Goal: Task Accomplishment & Management: Manage account settings

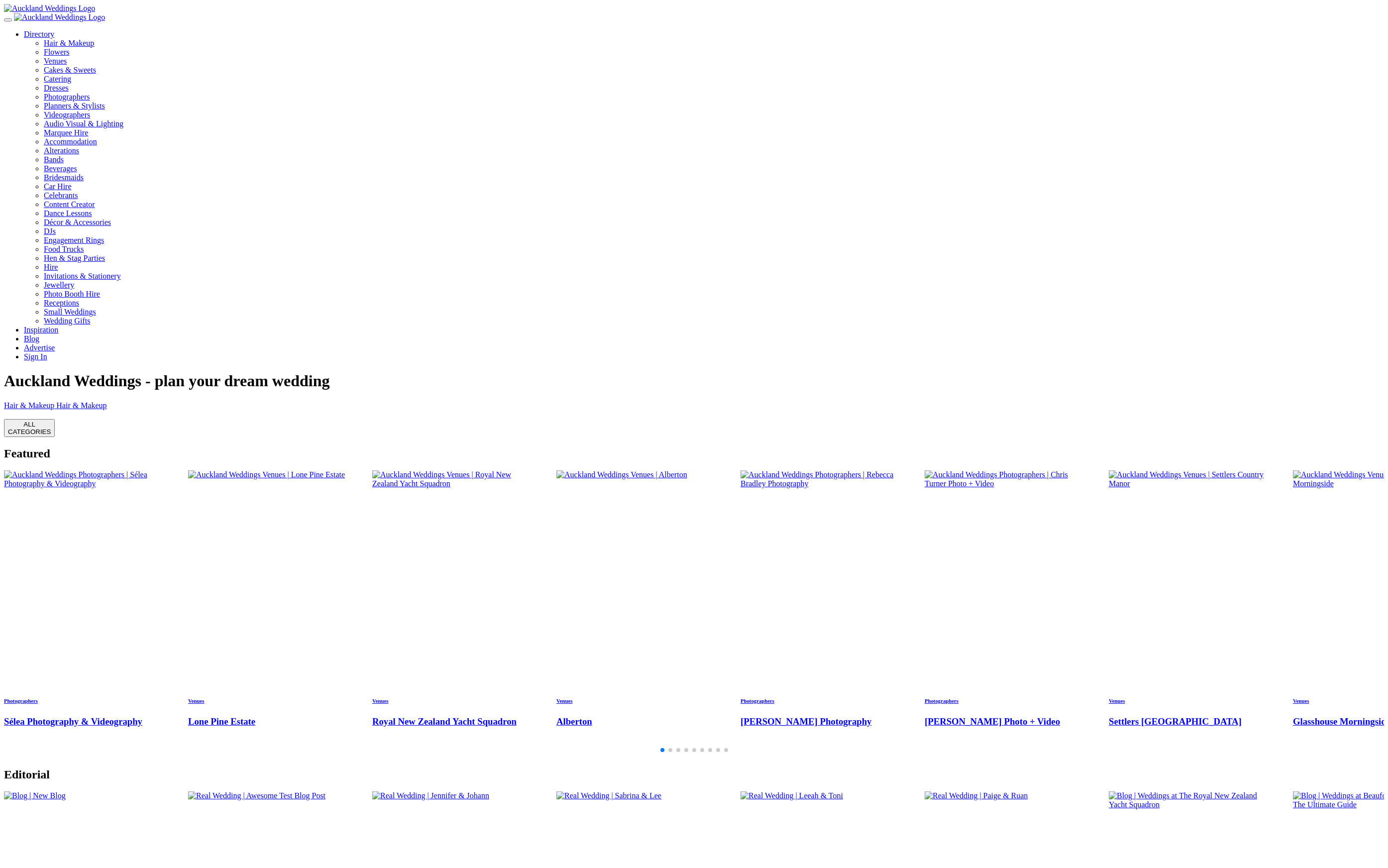
click at [47, 352] on link "Sign In" at bounding box center [35, 357] width 23 height 9
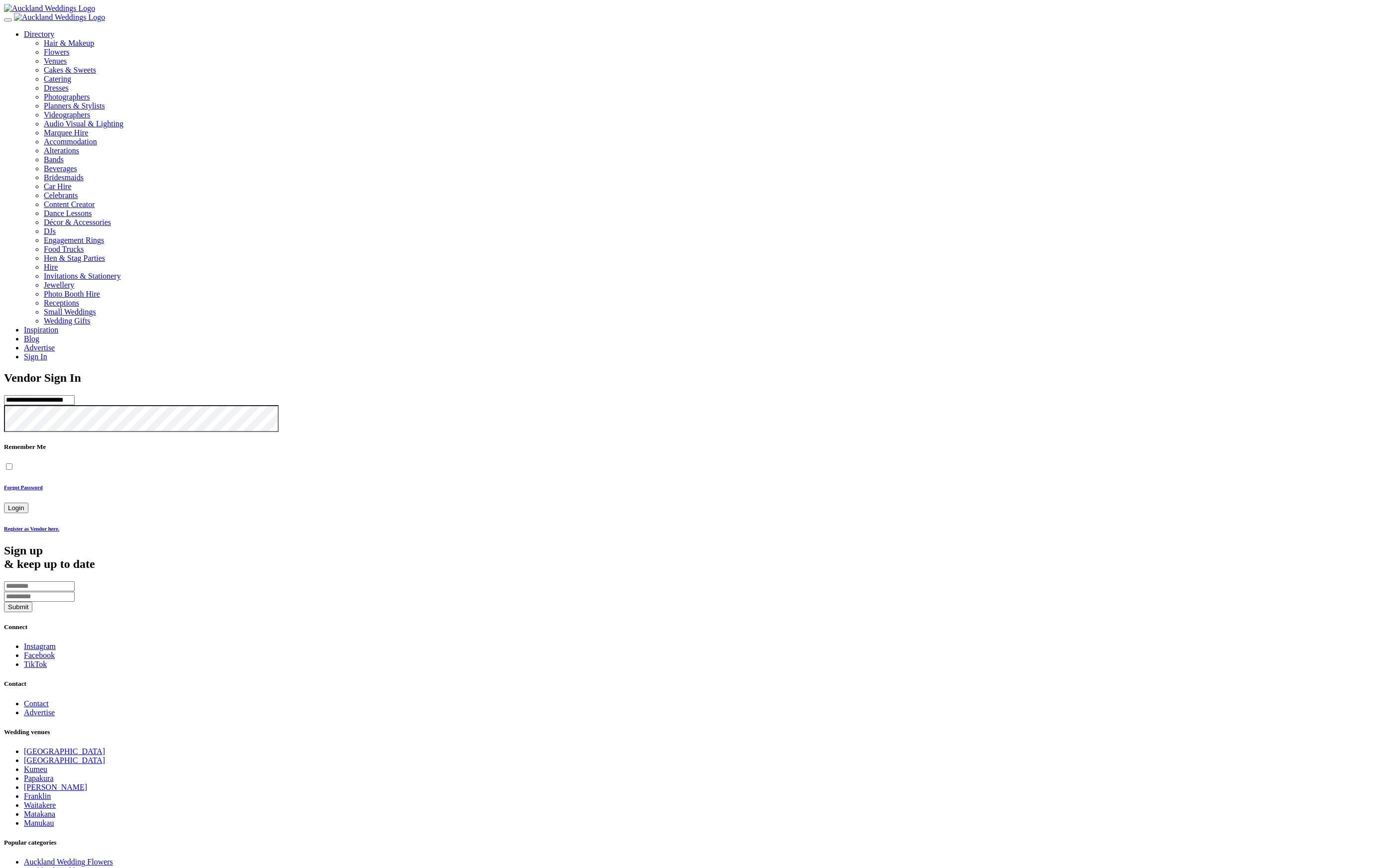
click at [75, 395] on input "**********" at bounding box center [39, 400] width 71 height 10
type input "**********"
click at [4, 503] on button "Login" at bounding box center [16, 508] width 24 height 10
